Goal: Task Accomplishment & Management: Use online tool/utility

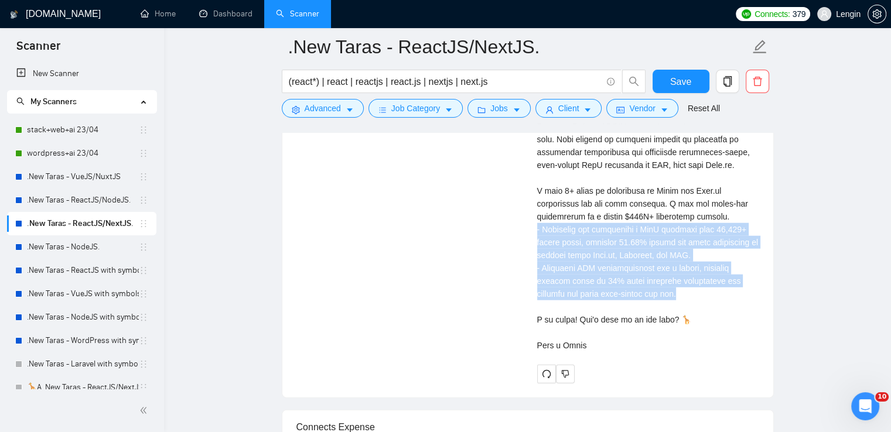
scroll to position [2852, 0]
click at [111, 200] on link ".New Taras - ReactJS/NodeJS." at bounding box center [83, 200] width 112 height 23
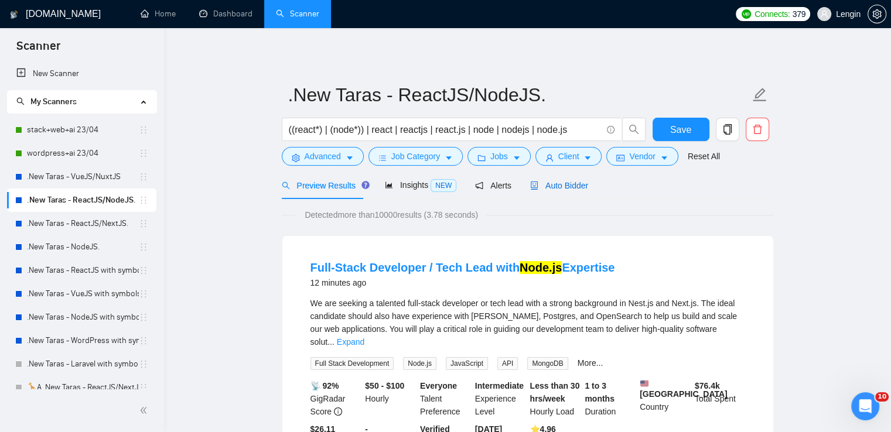
click at [567, 186] on span "Auto Bidder" at bounding box center [559, 185] width 58 height 9
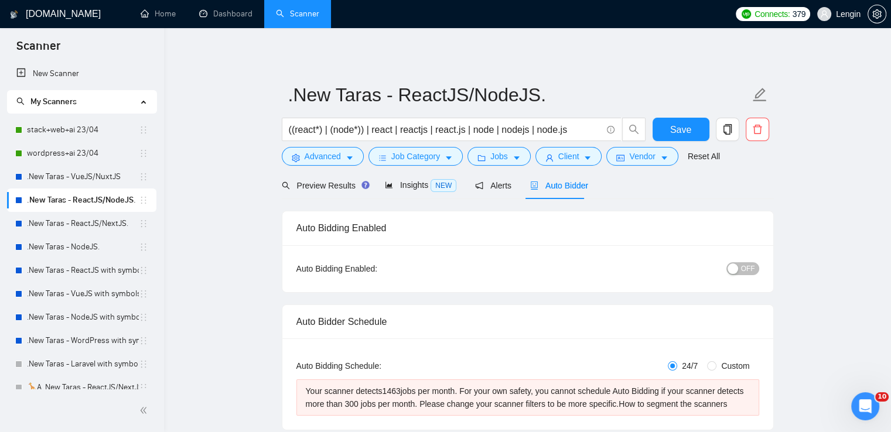
radio input "false"
radio input "true"
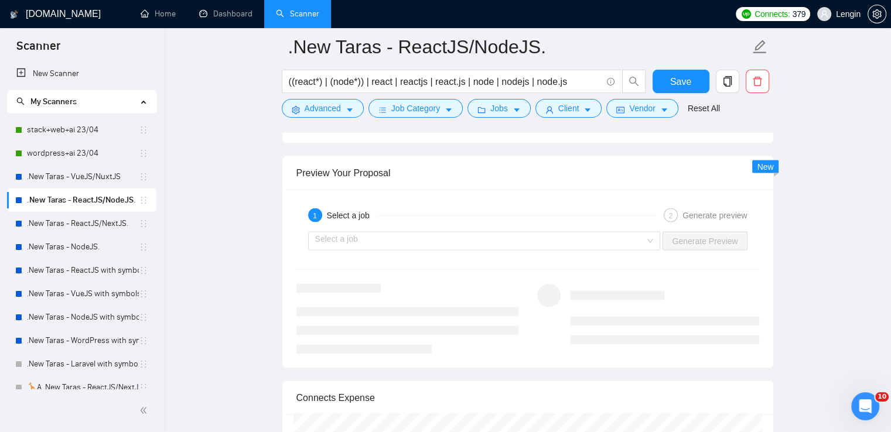
scroll to position [2416, 0]
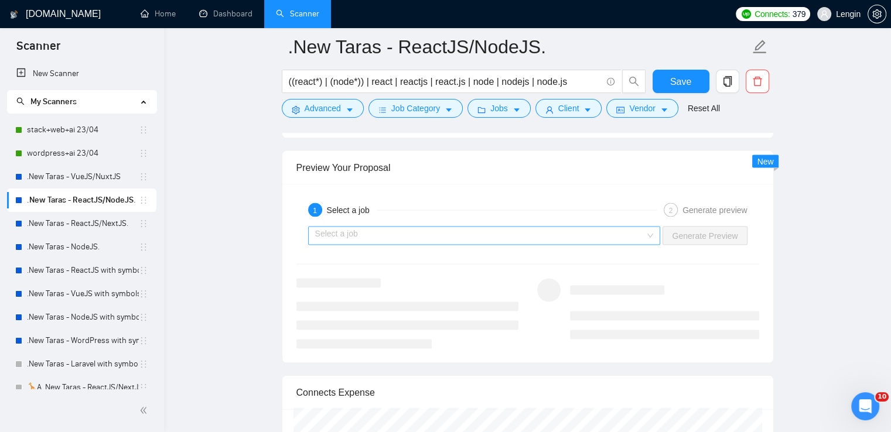
click at [648, 235] on div "Select a job" at bounding box center [484, 236] width 352 height 19
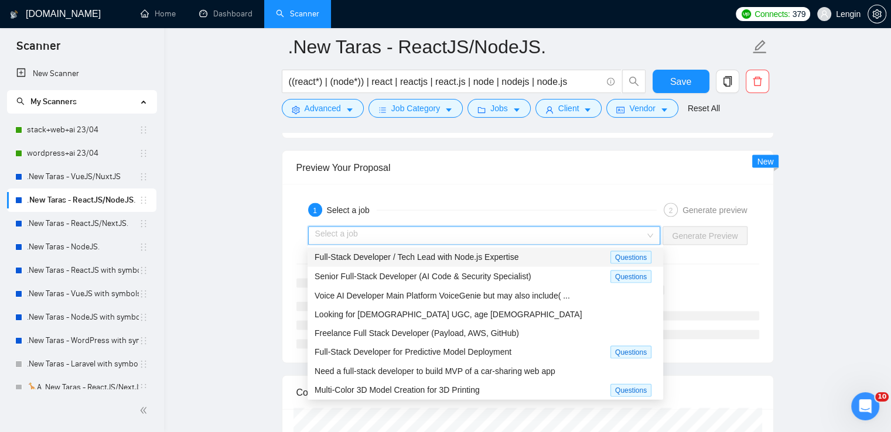
click at [543, 251] on div "Full-Stack Developer / Tech Lead with Node.js Expertise" at bounding box center [462, 257] width 296 height 13
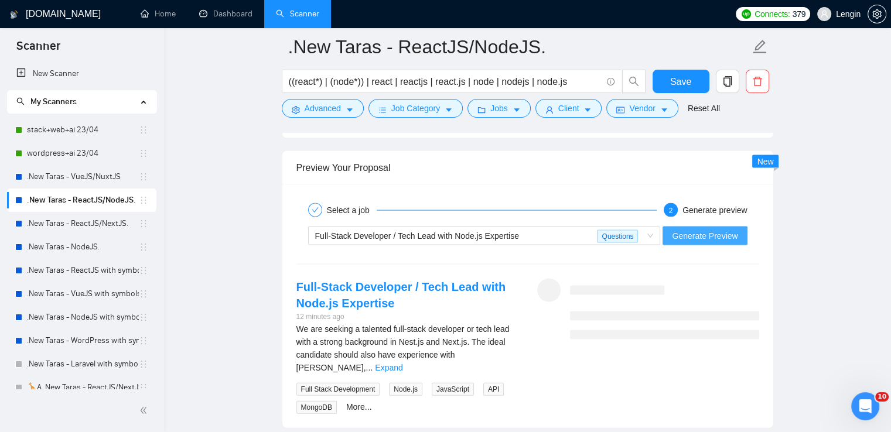
click at [703, 236] on span "Generate Preview" at bounding box center [705, 236] width 66 height 13
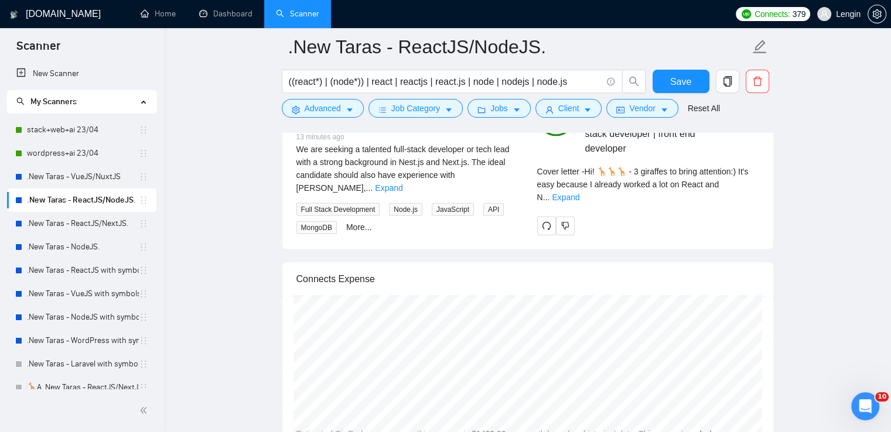
scroll to position [2597, 0]
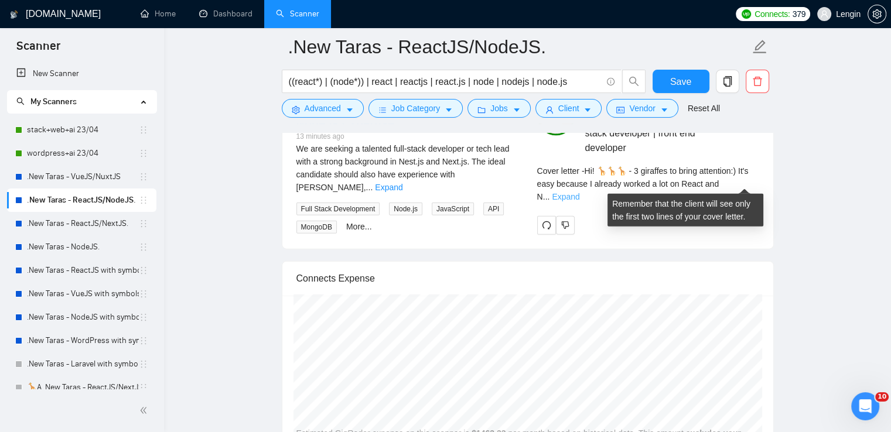
click at [579, 192] on link "Expand" at bounding box center [566, 196] width 28 height 9
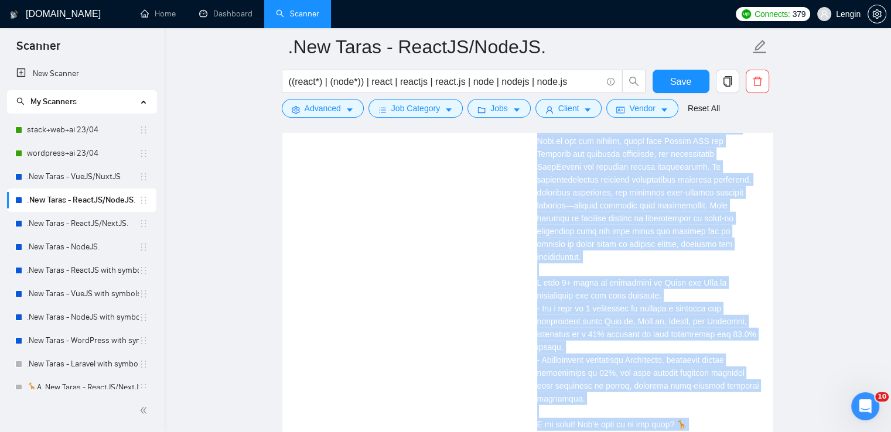
scroll to position [3030, 0]
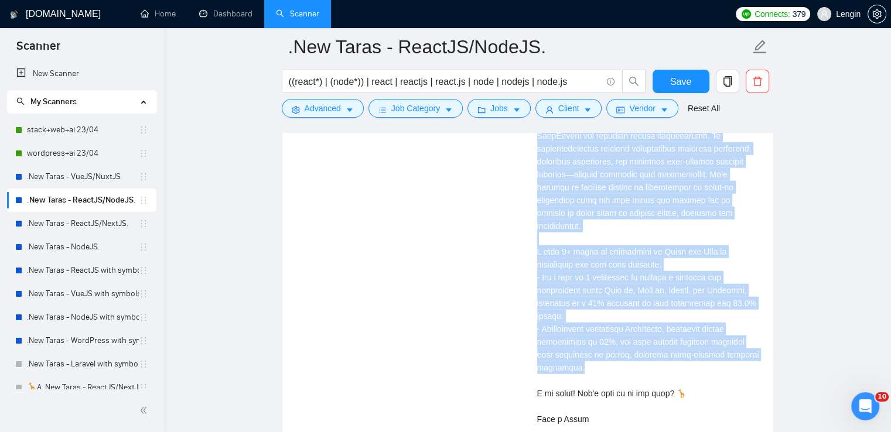
drag, startPoint x: 635, startPoint y: 204, endPoint x: 595, endPoint y: 353, distance: 154.0
click at [595, 353] on div "Cover letter" at bounding box center [648, 180] width 222 height 489
copy div "orked here with leading a team using Next.js for the frontend and integrating N…"
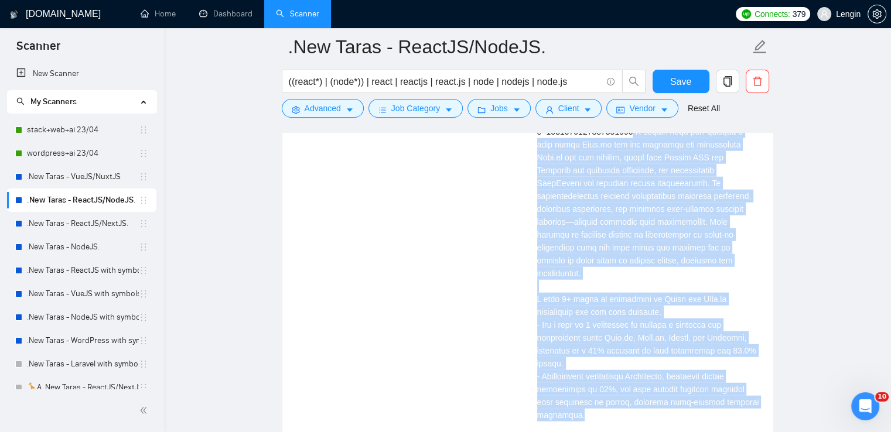
scroll to position [2993, 0]
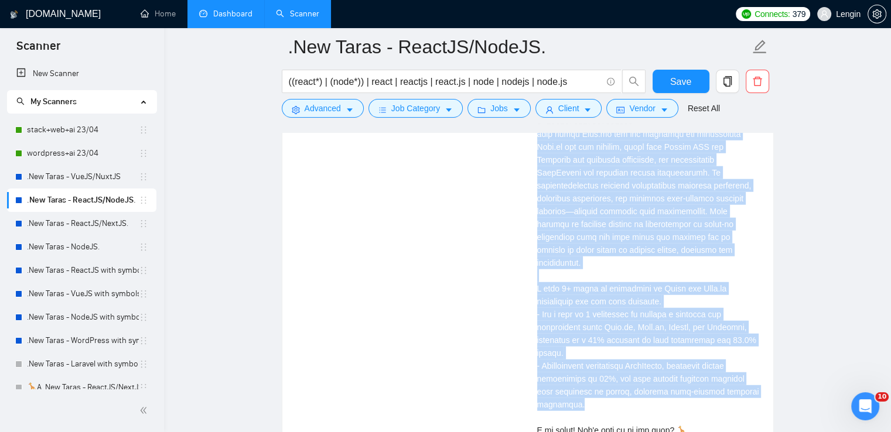
click at [245, 19] on link "Dashboard" at bounding box center [225, 14] width 53 height 10
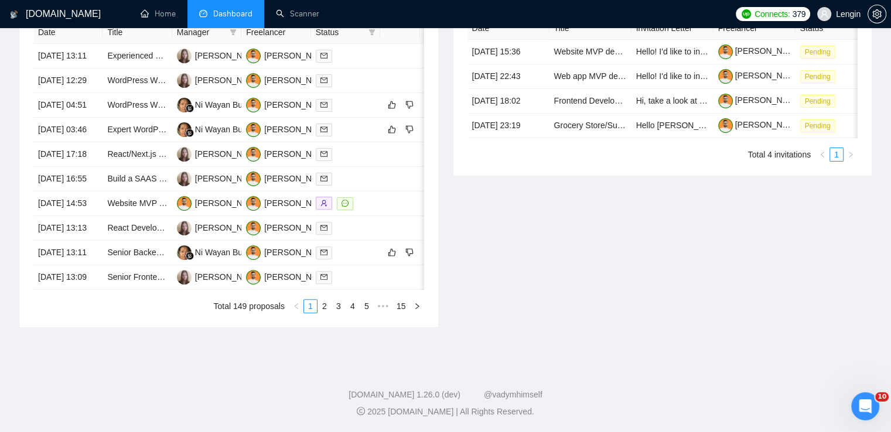
type input "[DATE]"
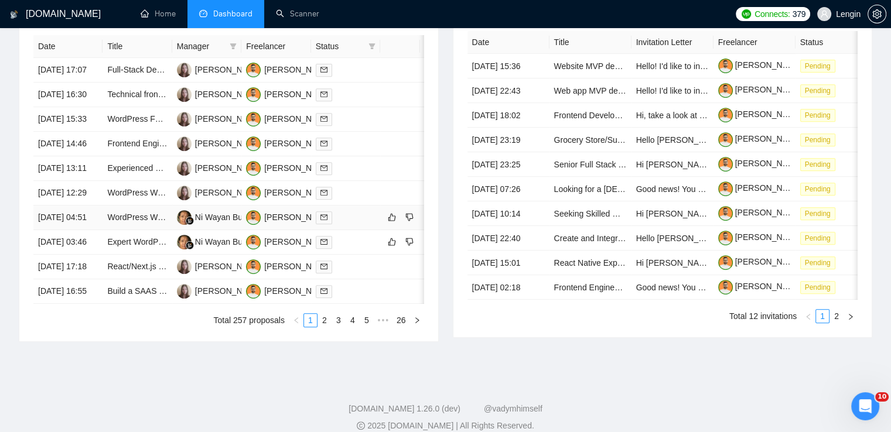
scroll to position [565, 0]
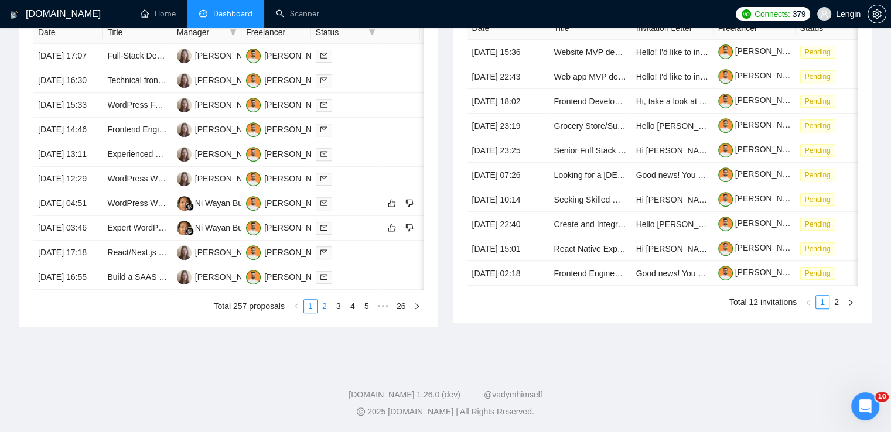
click at [326, 313] on link "2" at bounding box center [324, 306] width 13 height 13
click at [337, 313] on link "3" at bounding box center [338, 306] width 13 height 13
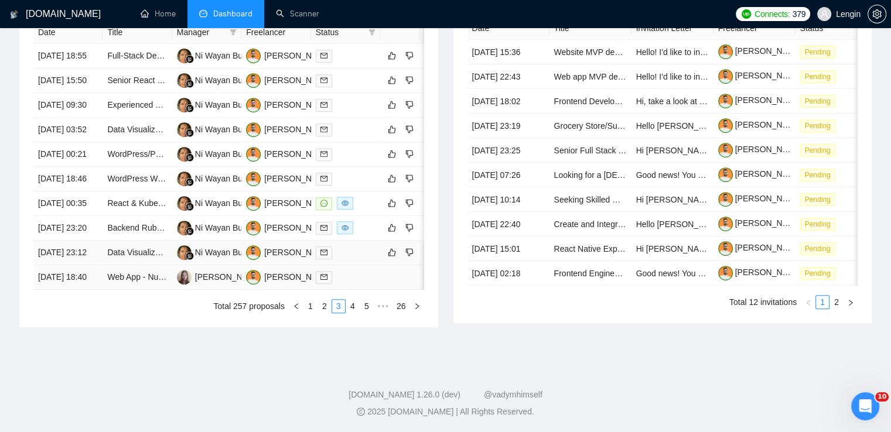
scroll to position [556, 0]
click at [305, 313] on link "1" at bounding box center [310, 306] width 13 height 13
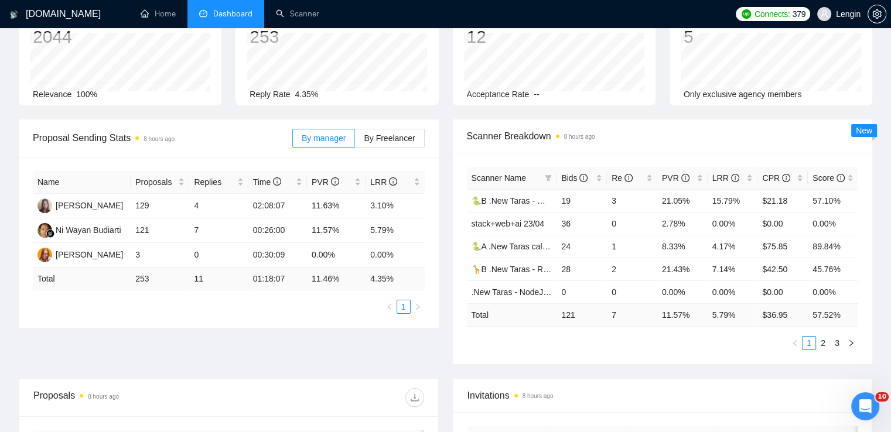
scroll to position [0, 0]
